Goal: Information Seeking & Learning: Learn about a topic

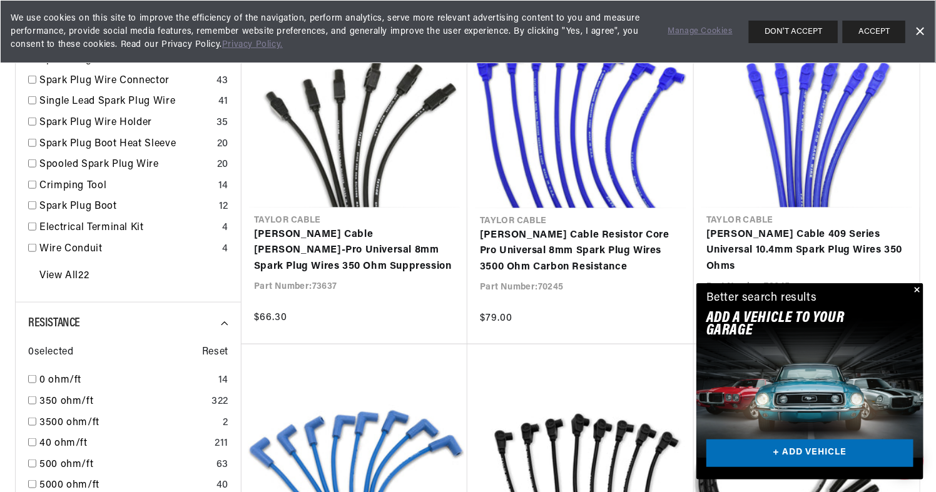
scroll to position [500, 0]
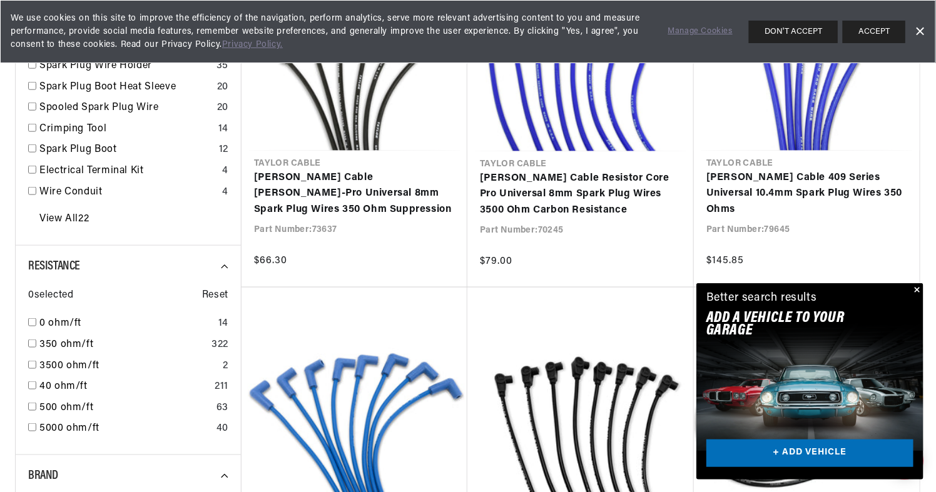
click at [918, 291] on button "Close" at bounding box center [915, 290] width 15 height 15
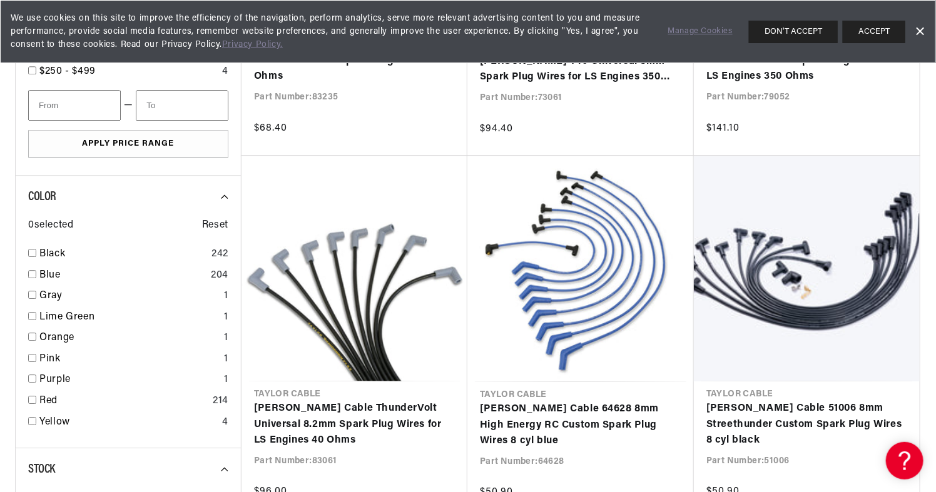
scroll to position [1376, 0]
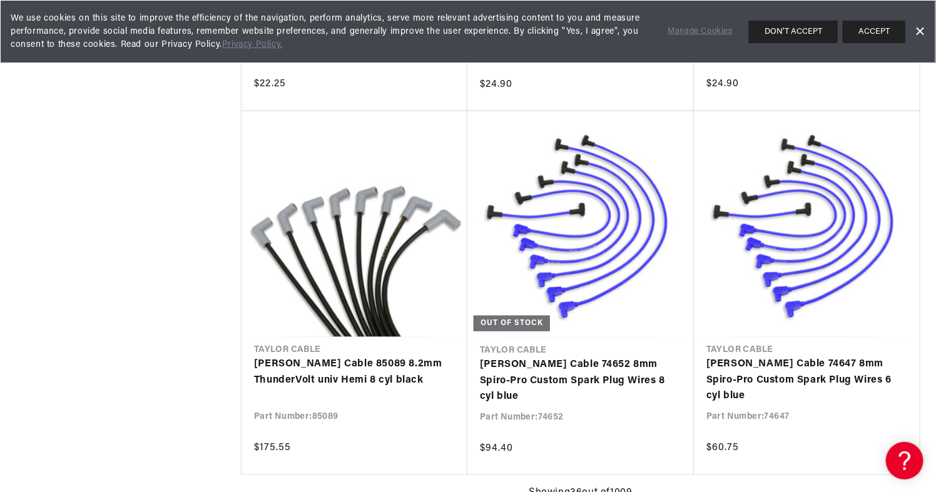
scroll to position [0, 379]
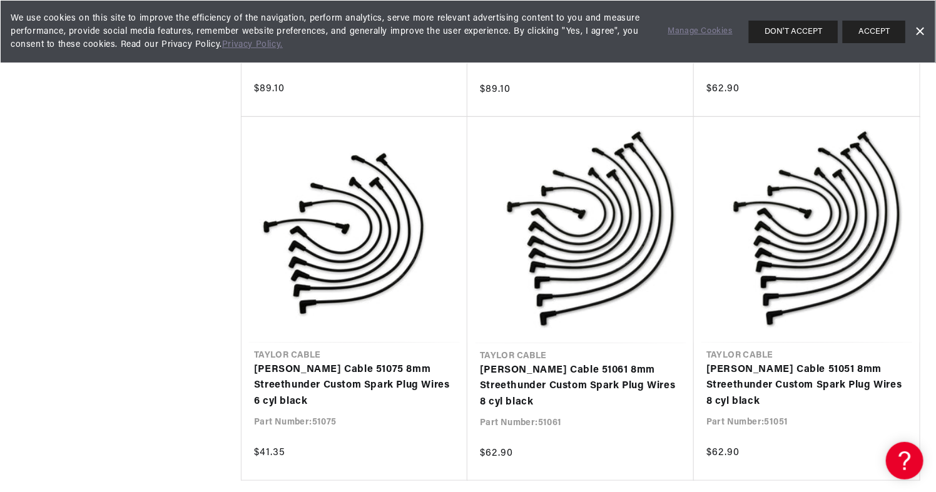
scroll to position [0, 345]
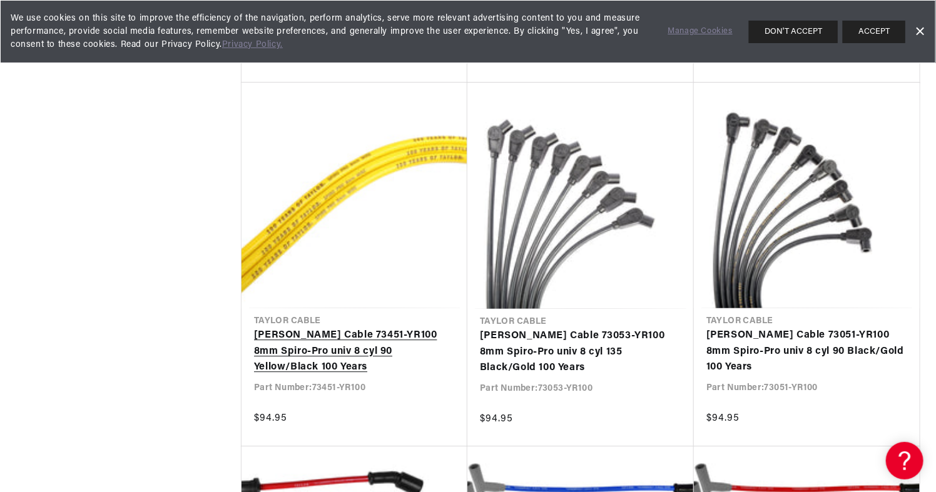
click at [347, 328] on link "[PERSON_NAME] Cable 73451-YR100 8mm Spiro-Pro univ 8 cyl 90 Yellow/Black 100 Ye…" at bounding box center [354, 352] width 201 height 48
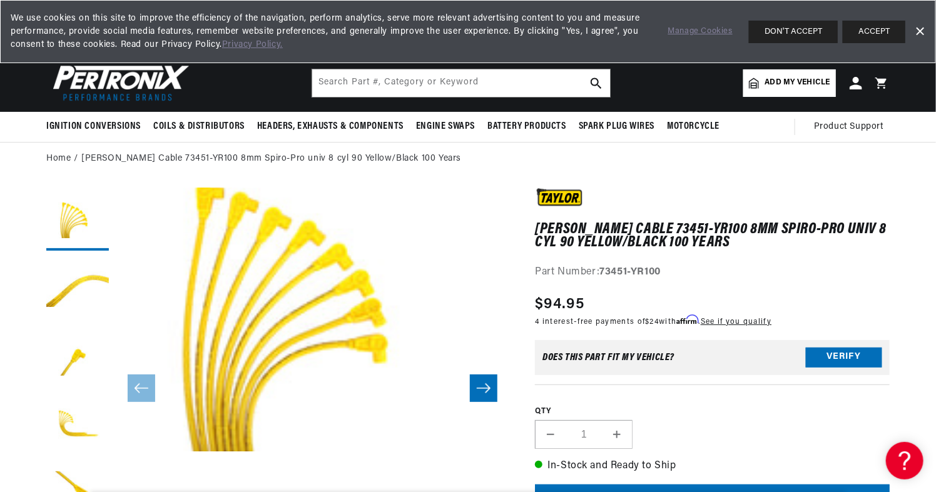
click at [480, 384] on icon "Slide right" at bounding box center [483, 388] width 15 height 13
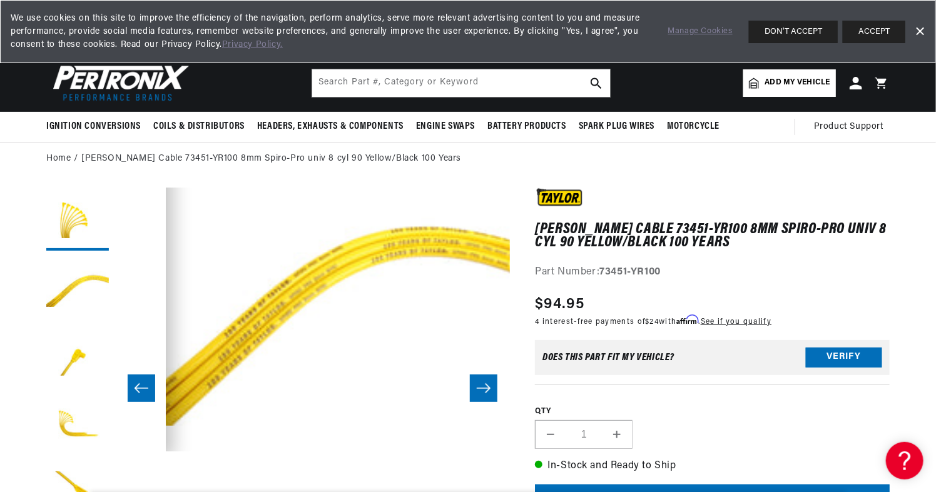
click at [480, 384] on icon "Slide right" at bounding box center [483, 388] width 15 height 13
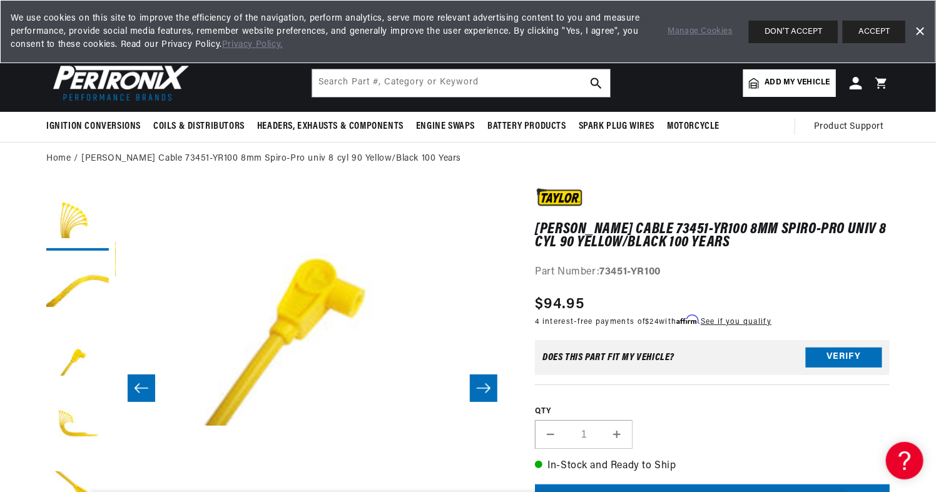
click at [480, 384] on icon "Slide right" at bounding box center [483, 388] width 15 height 13
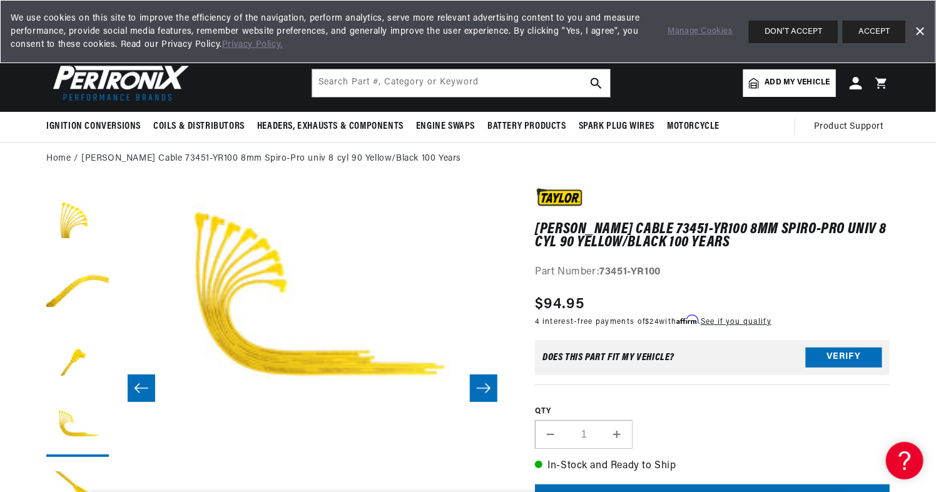
click at [480, 384] on icon "Slide right" at bounding box center [483, 388] width 15 height 13
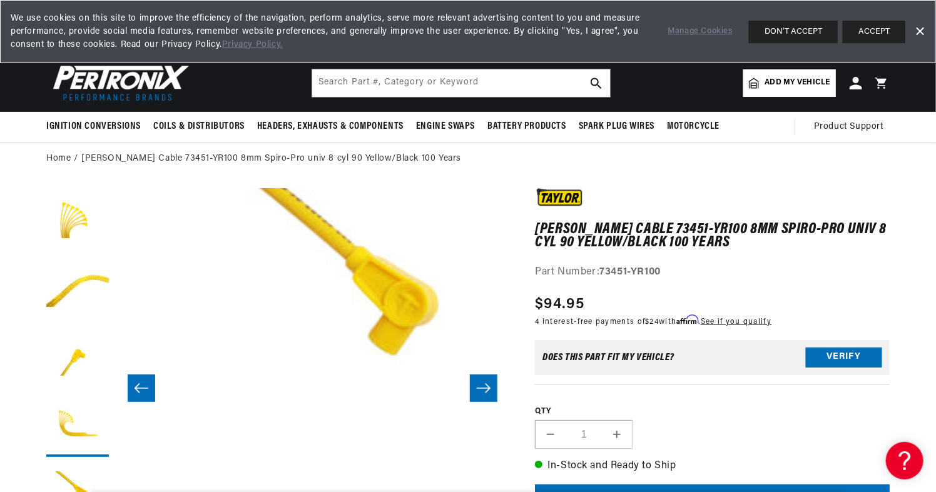
scroll to position [26, 1579]
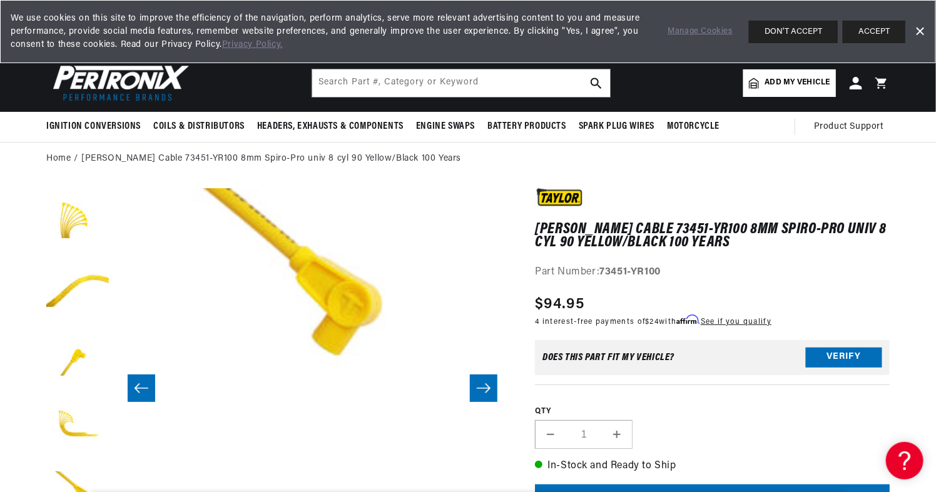
click at [480, 384] on icon "Slide right" at bounding box center [483, 388] width 15 height 13
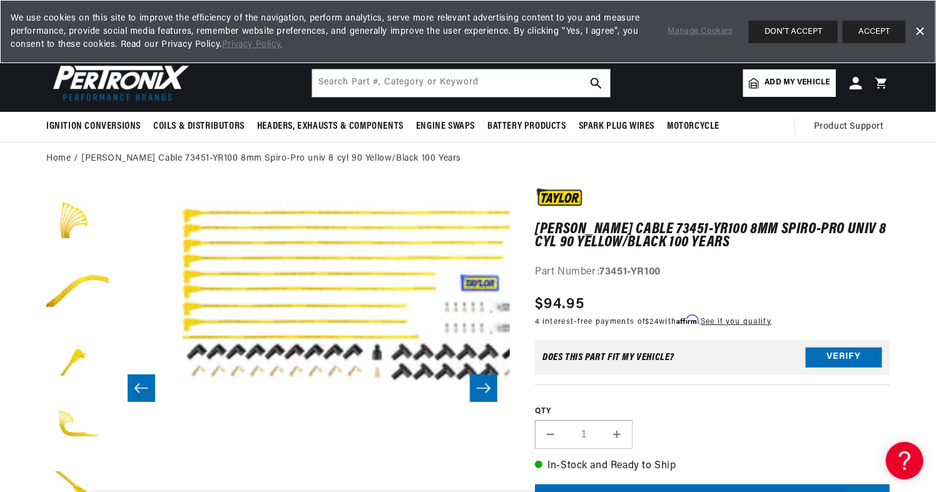
scroll to position [26, 1974]
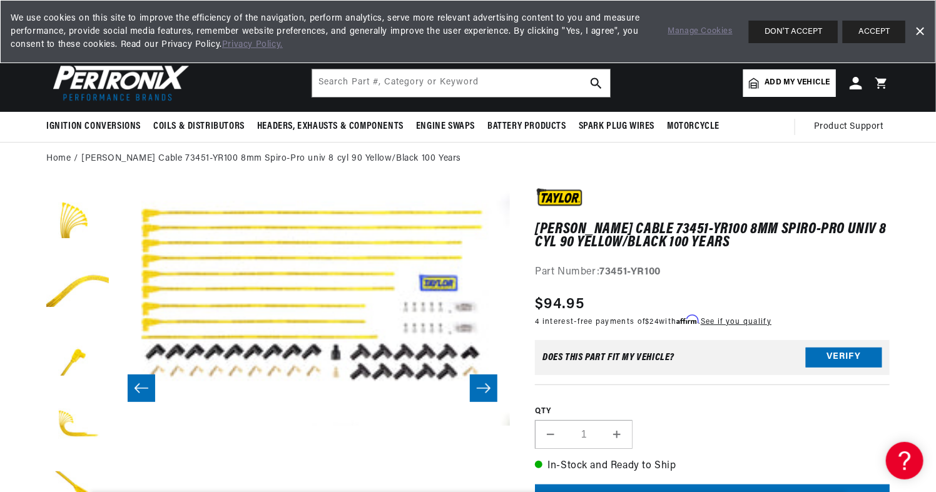
click at [480, 384] on icon "Slide right" at bounding box center [483, 388] width 15 height 13
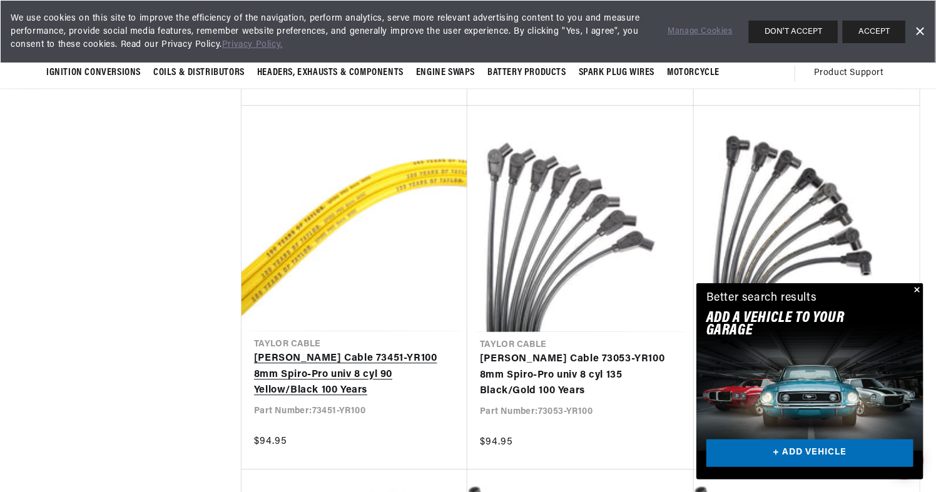
scroll to position [11196, 0]
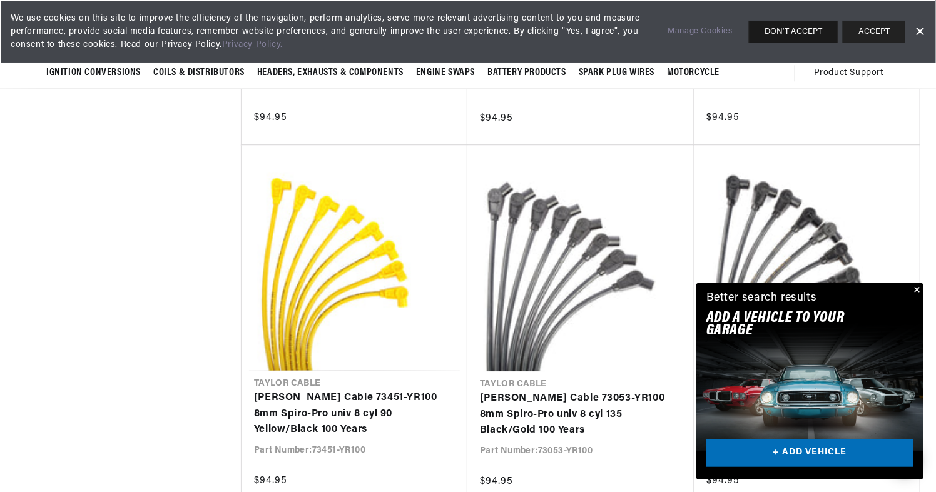
click at [801, 35] on button "DON'T ACCEPT" at bounding box center [793, 32] width 89 height 23
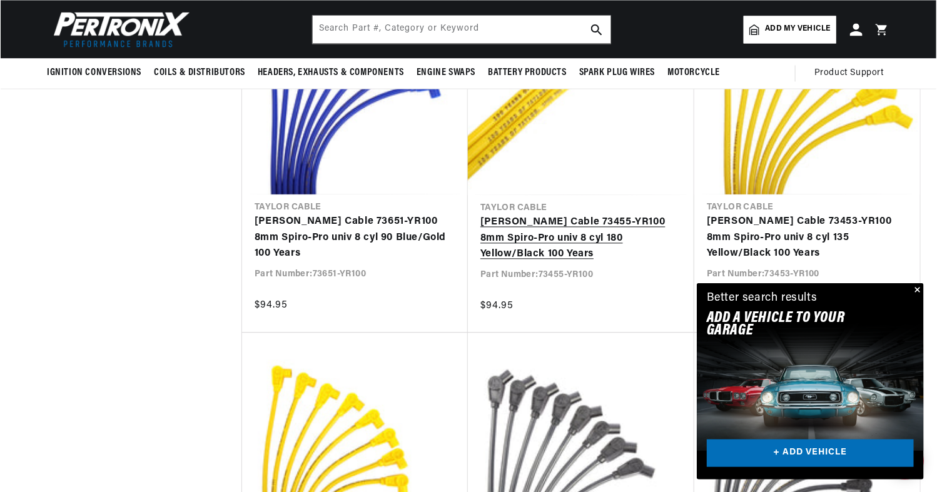
scroll to position [10946, 0]
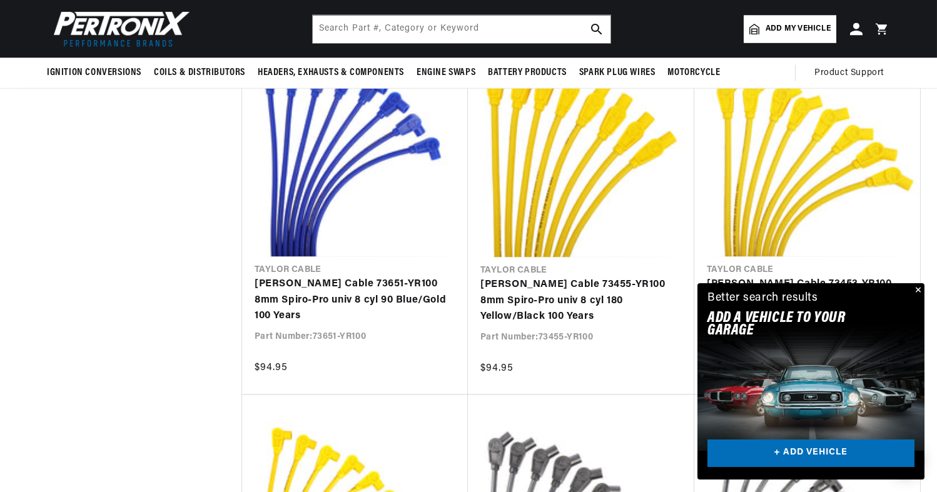
click at [917, 285] on div "Close dialog FIND THE RIGHT PARTS Take our quick quiz using the button below, a…" at bounding box center [468, 246] width 937 height 492
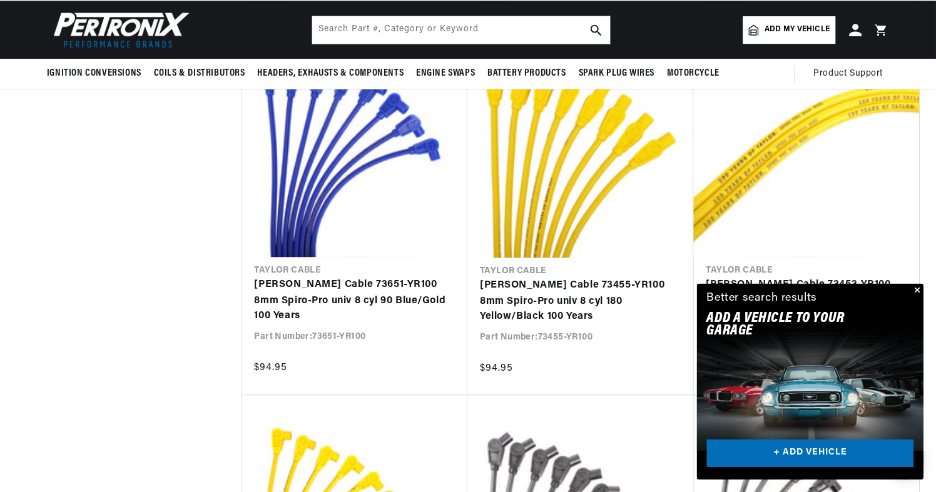
scroll to position [0, 0]
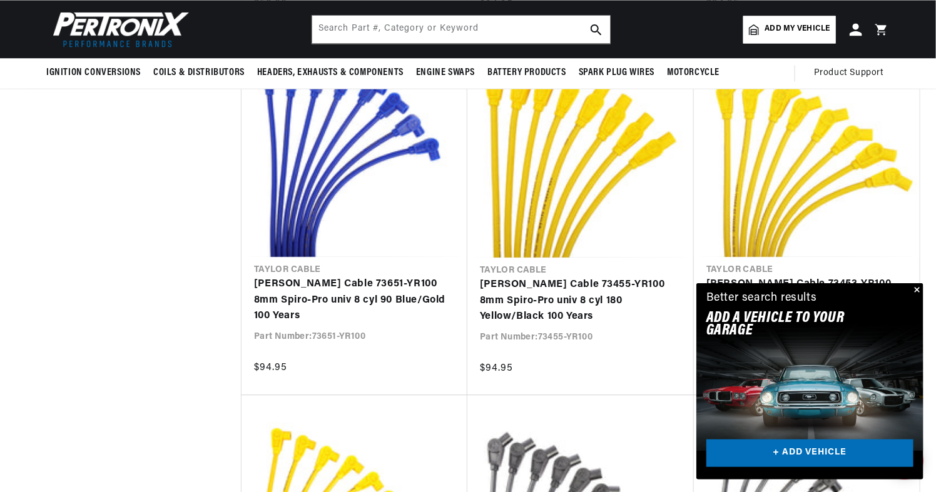
click at [915, 290] on button "Close" at bounding box center [915, 290] width 15 height 15
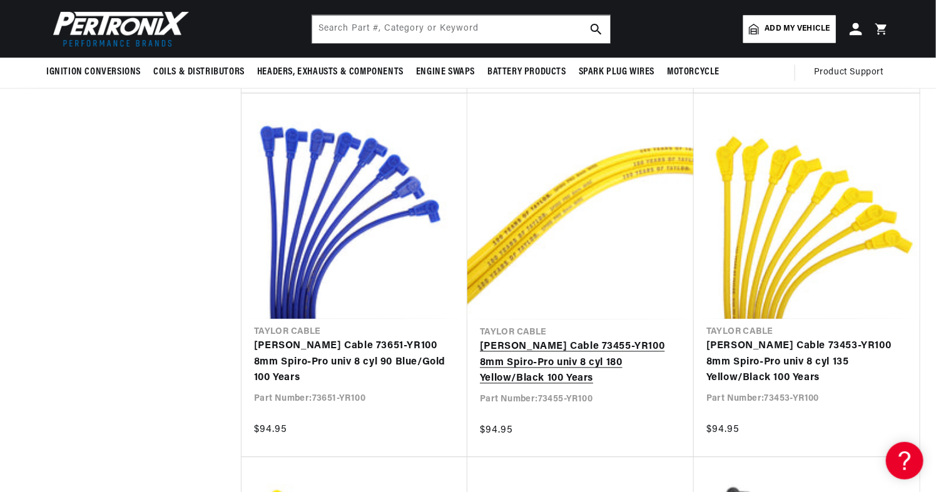
scroll to position [0, 379]
click at [559, 351] on link "[PERSON_NAME] Cable 73455-YR100 8mm Spiro-Pro univ 8 cyl 180 Yellow/Black 100 Y…" at bounding box center [580, 364] width 201 height 48
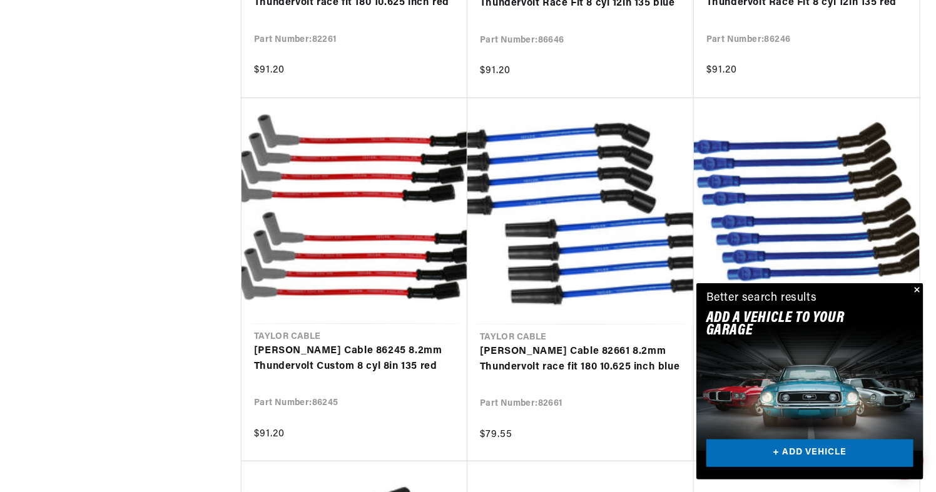
scroll to position [12072, 0]
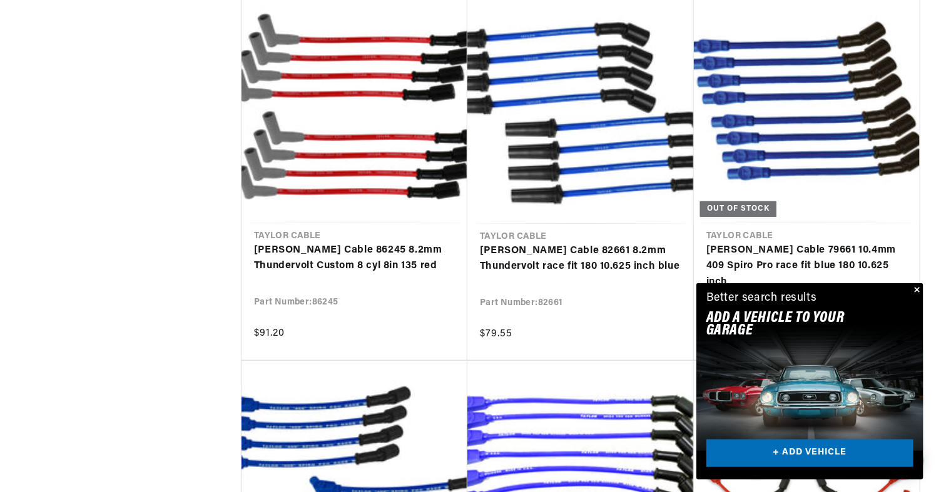
click at [919, 285] on button "Close" at bounding box center [915, 290] width 15 height 15
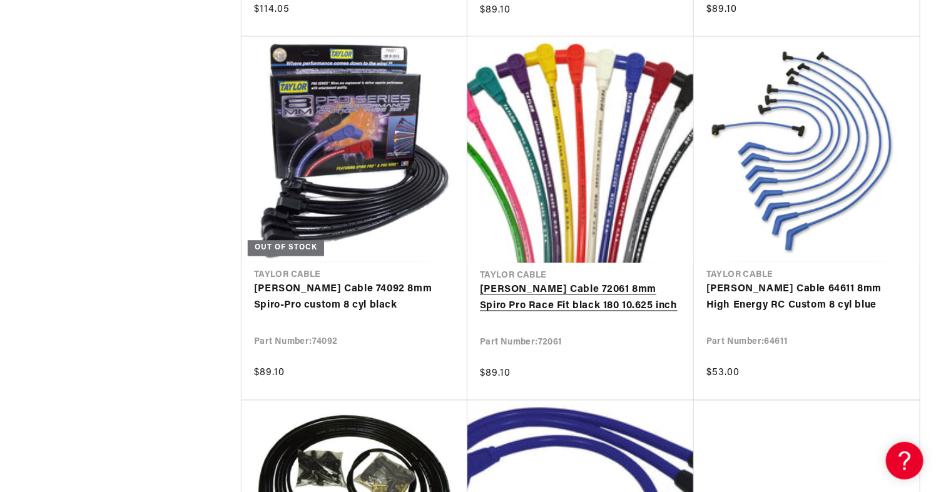
scroll to position [0, 0]
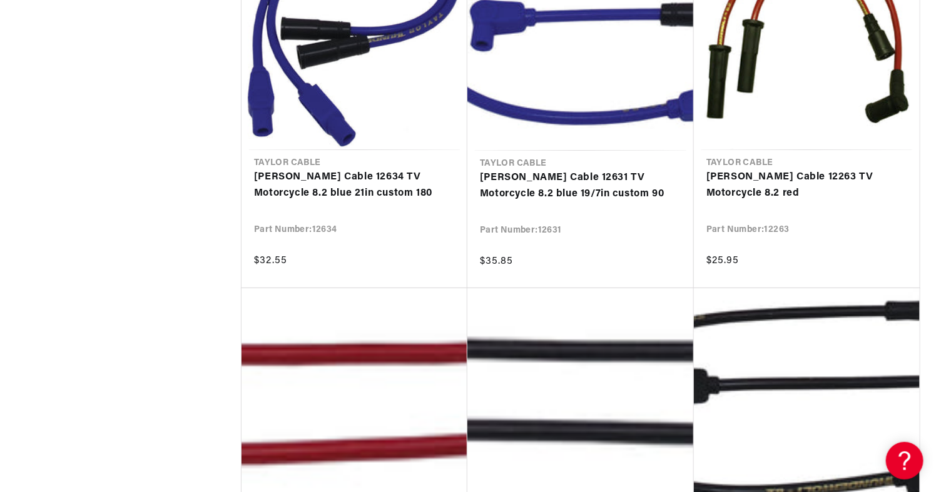
scroll to position [0, 259]
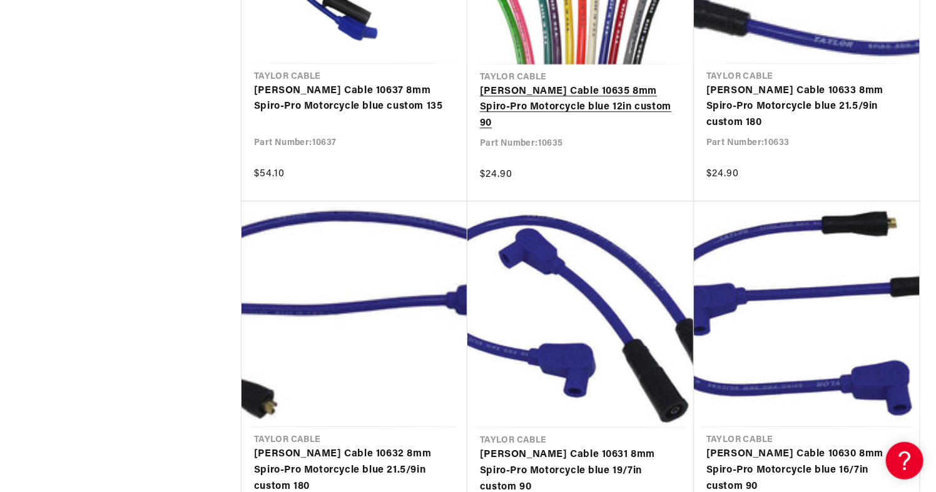
scroll to position [0, 330]
